Goal: Information Seeking & Learning: Compare options

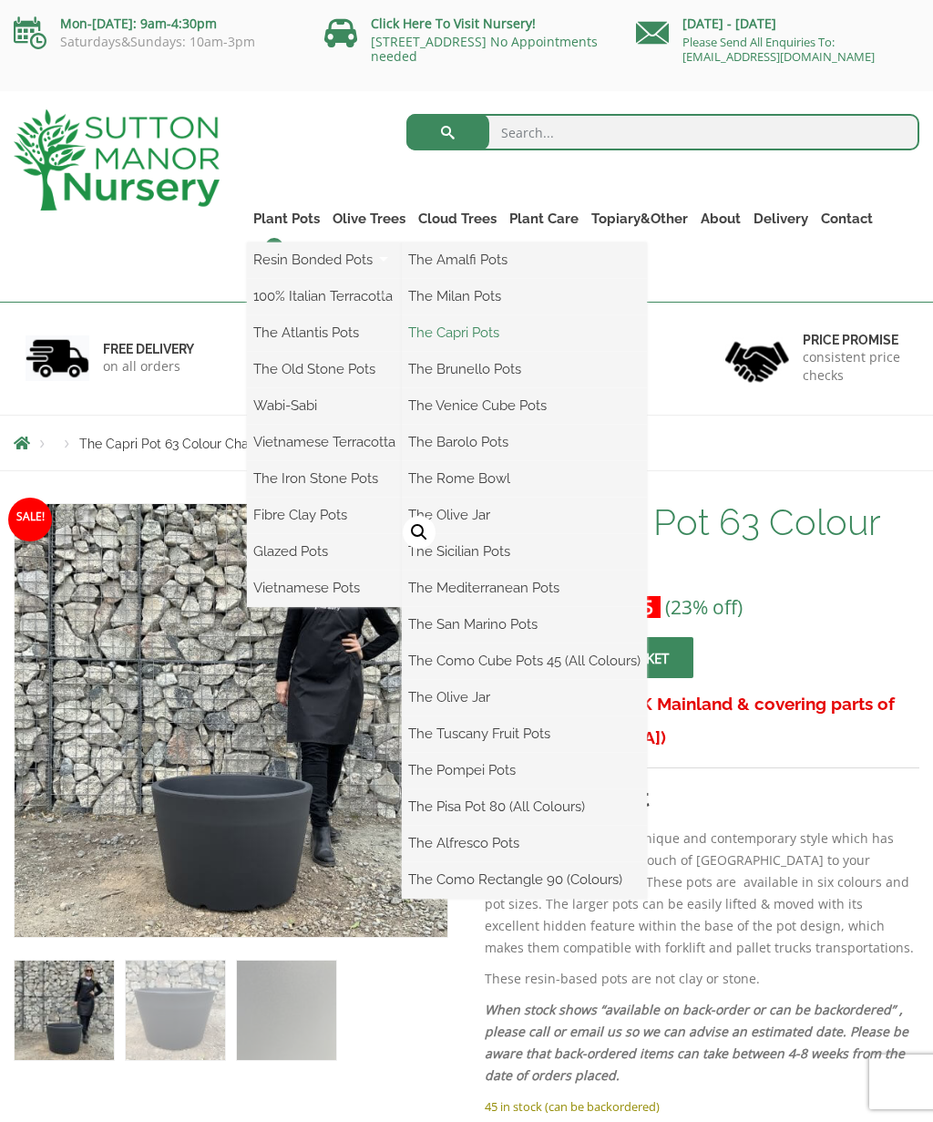
click at [494, 339] on link "The Capri Pots" at bounding box center [524, 332] width 245 height 27
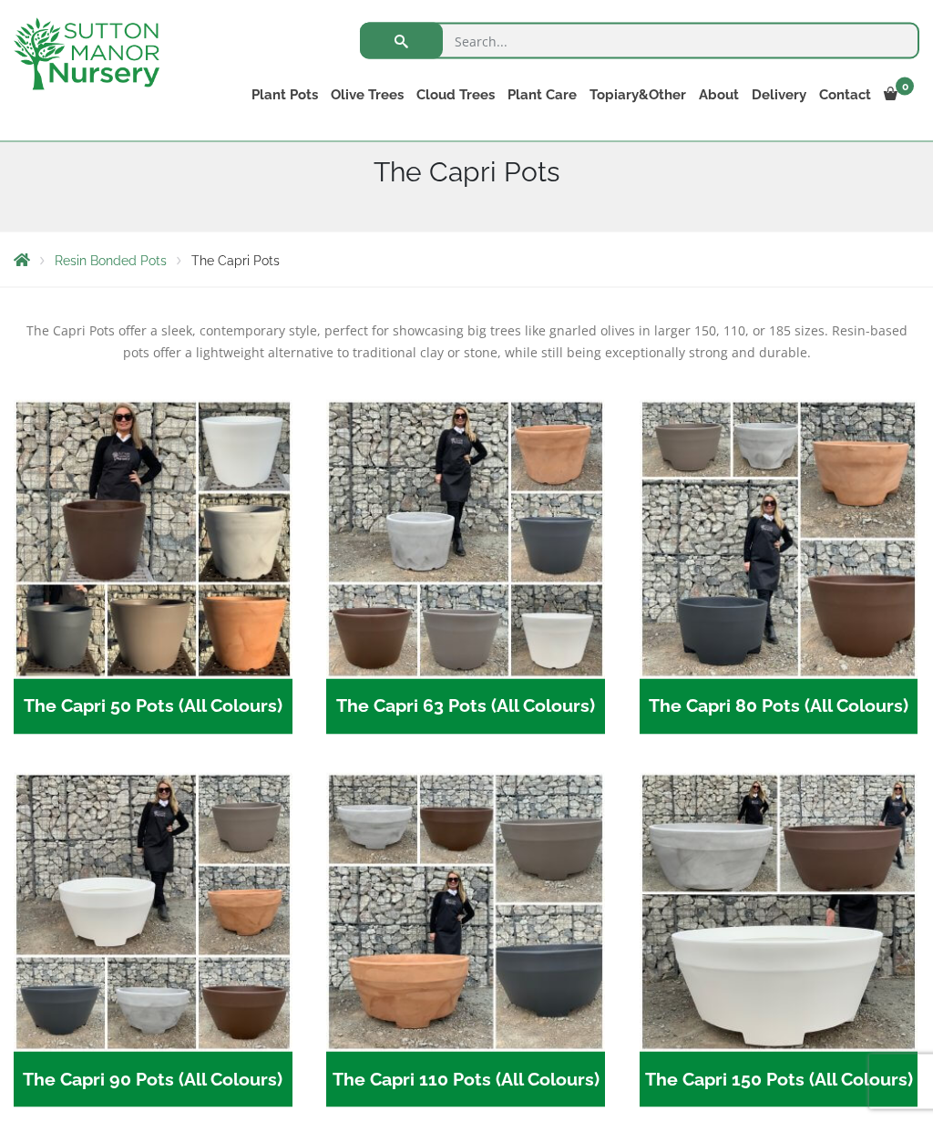
scroll to position [235, 0]
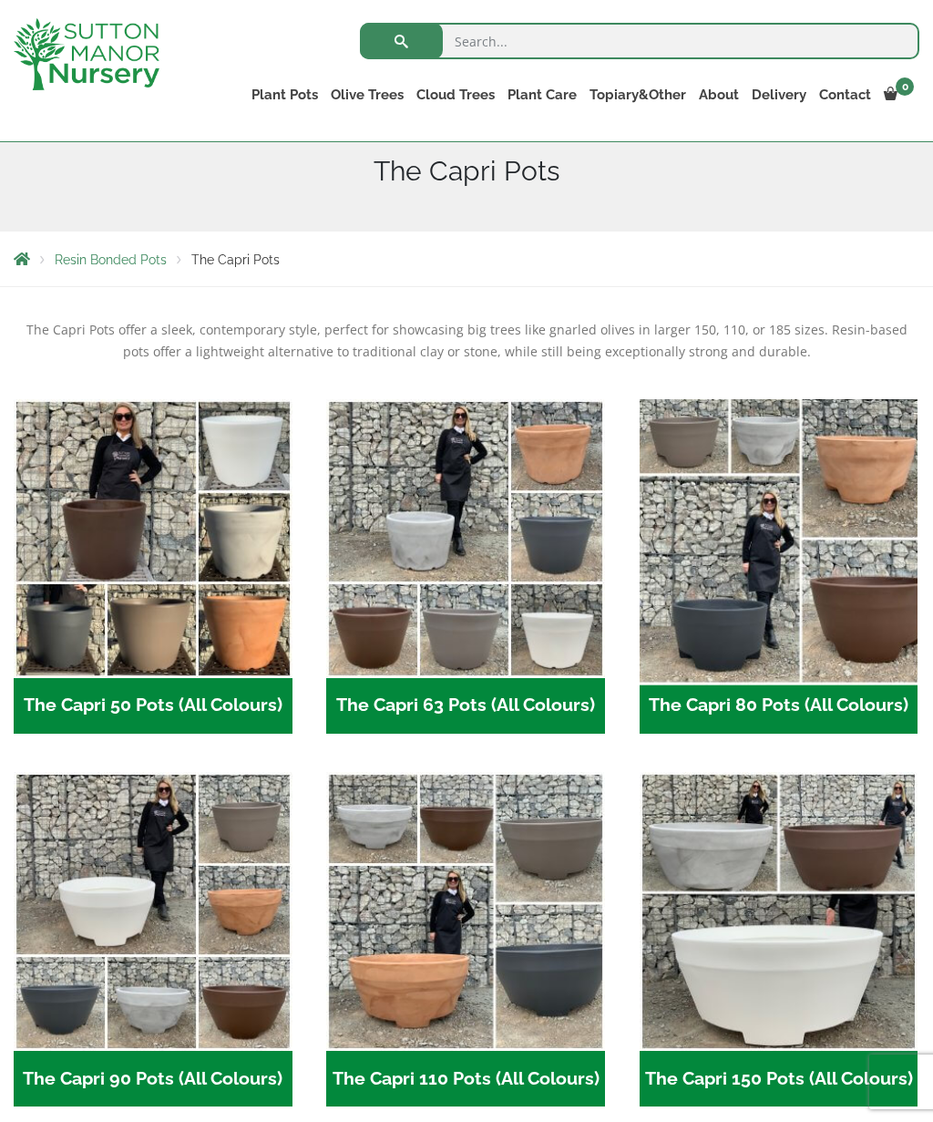
click at [742, 616] on img "Visit product category The Capri 80 Pots (All Colours)" at bounding box center [779, 538] width 293 height 293
